Goal: Find contact information: Find contact information

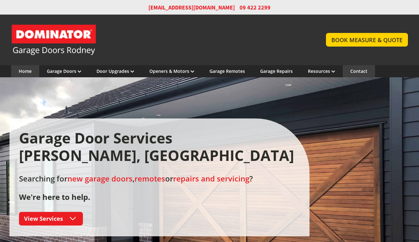
click at [358, 70] on link "Contact" at bounding box center [358, 71] width 17 height 6
click at [354, 71] on link "Contact" at bounding box center [358, 71] width 17 height 6
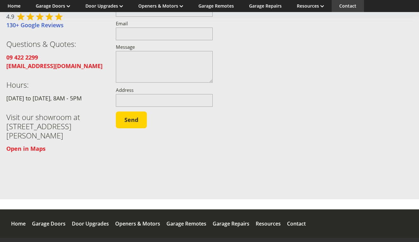
scroll to position [118, 0]
